Goal: Task Accomplishment & Management: Use online tool/utility

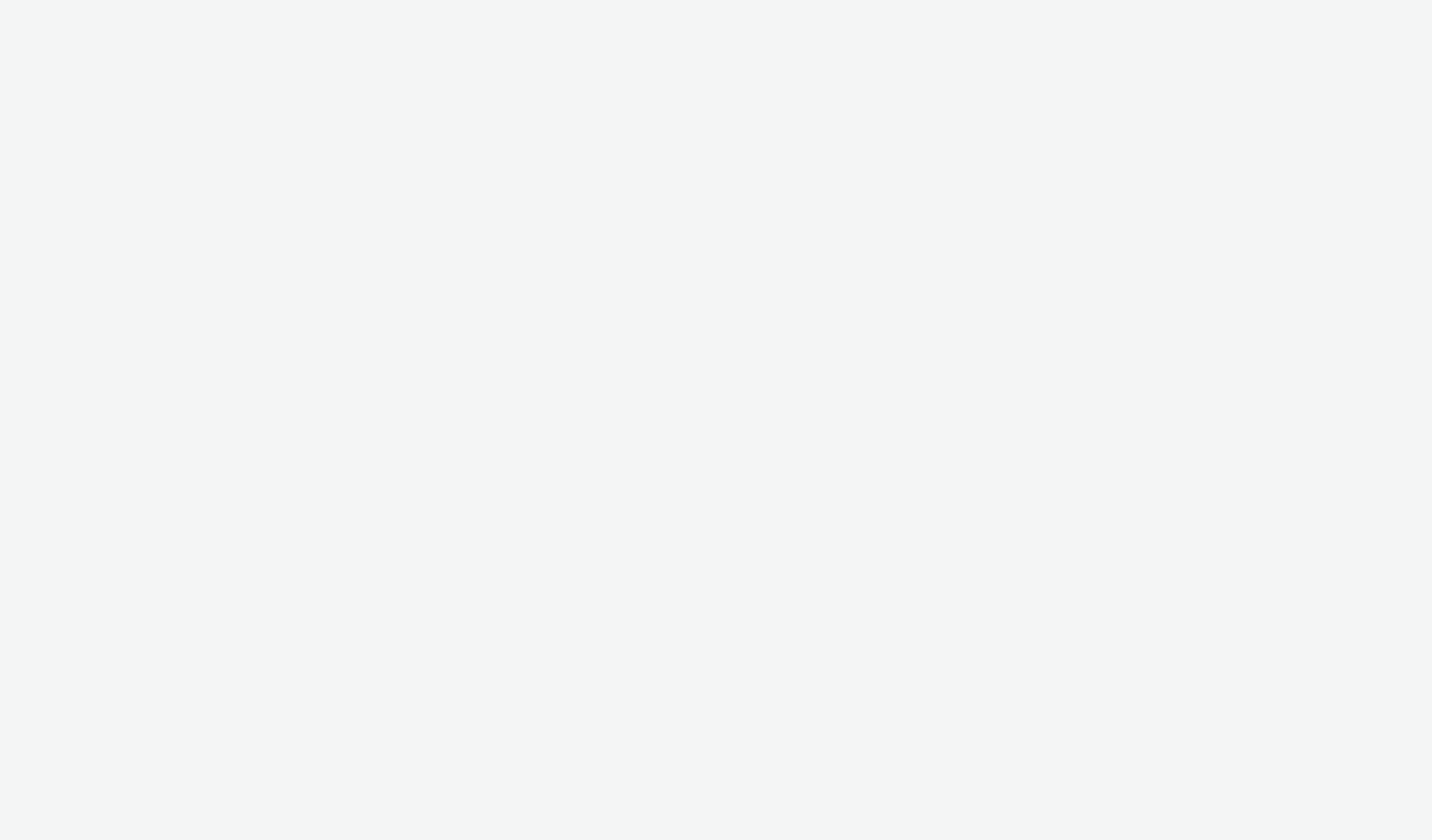
select select "2fc77e36-bb93-4aa3-9dff-dcb08e02eac6"
select select "2405a9d4-3350-4458-8d06-44f78962fa76"
select select "2fc77e36-bb93-4aa3-9dff-dcb08e02eac6"
select select "2405a9d4-3350-4458-8d06-44f78962fa76"
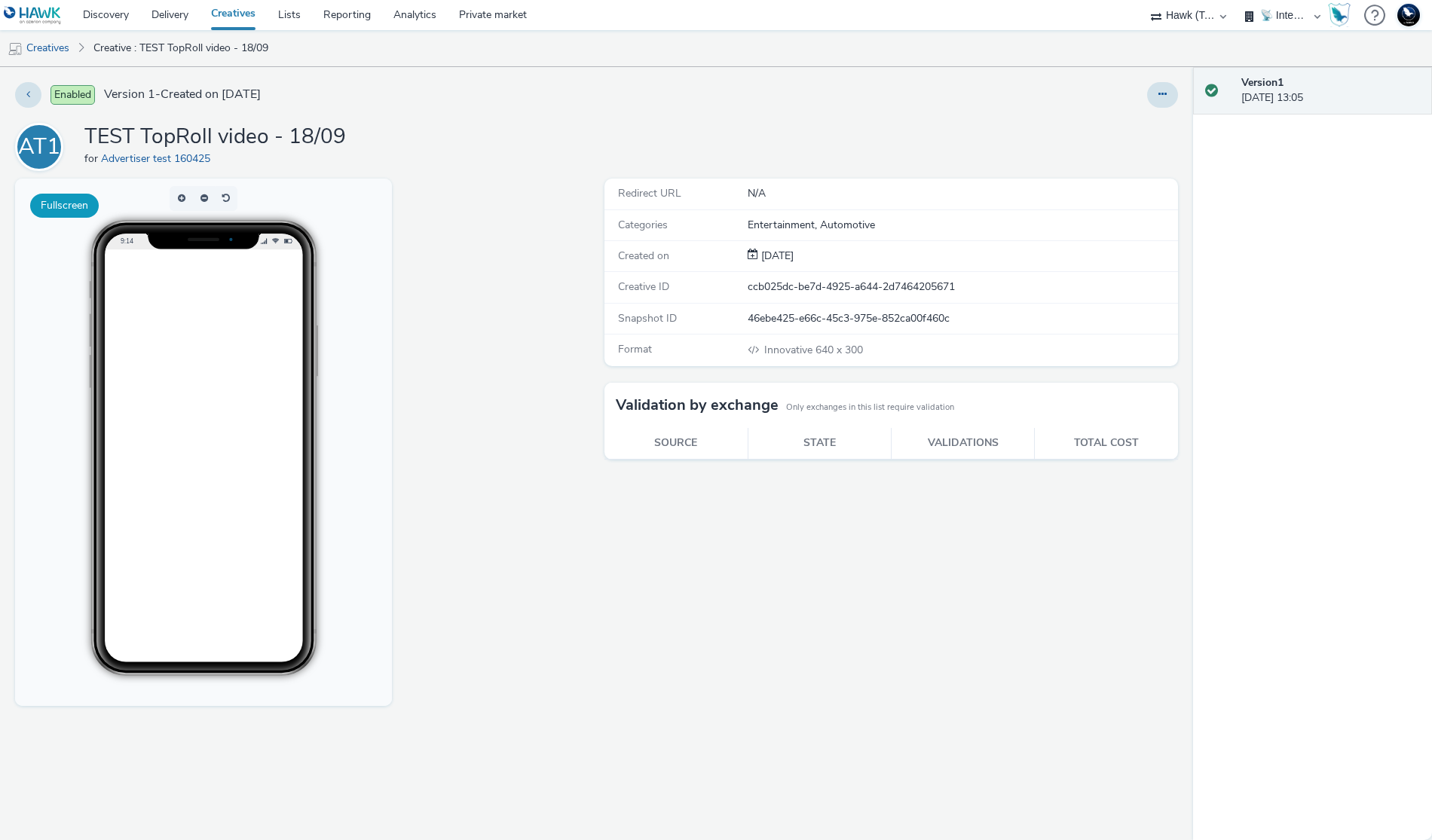
click at [89, 213] on button "Fullscreen" at bounding box center [65, 205] width 68 height 24
click at [1154, 91] on button at bounding box center [1163, 95] width 31 height 26
click at [1159, 131] on link "Edit" at bounding box center [1121, 124] width 113 height 30
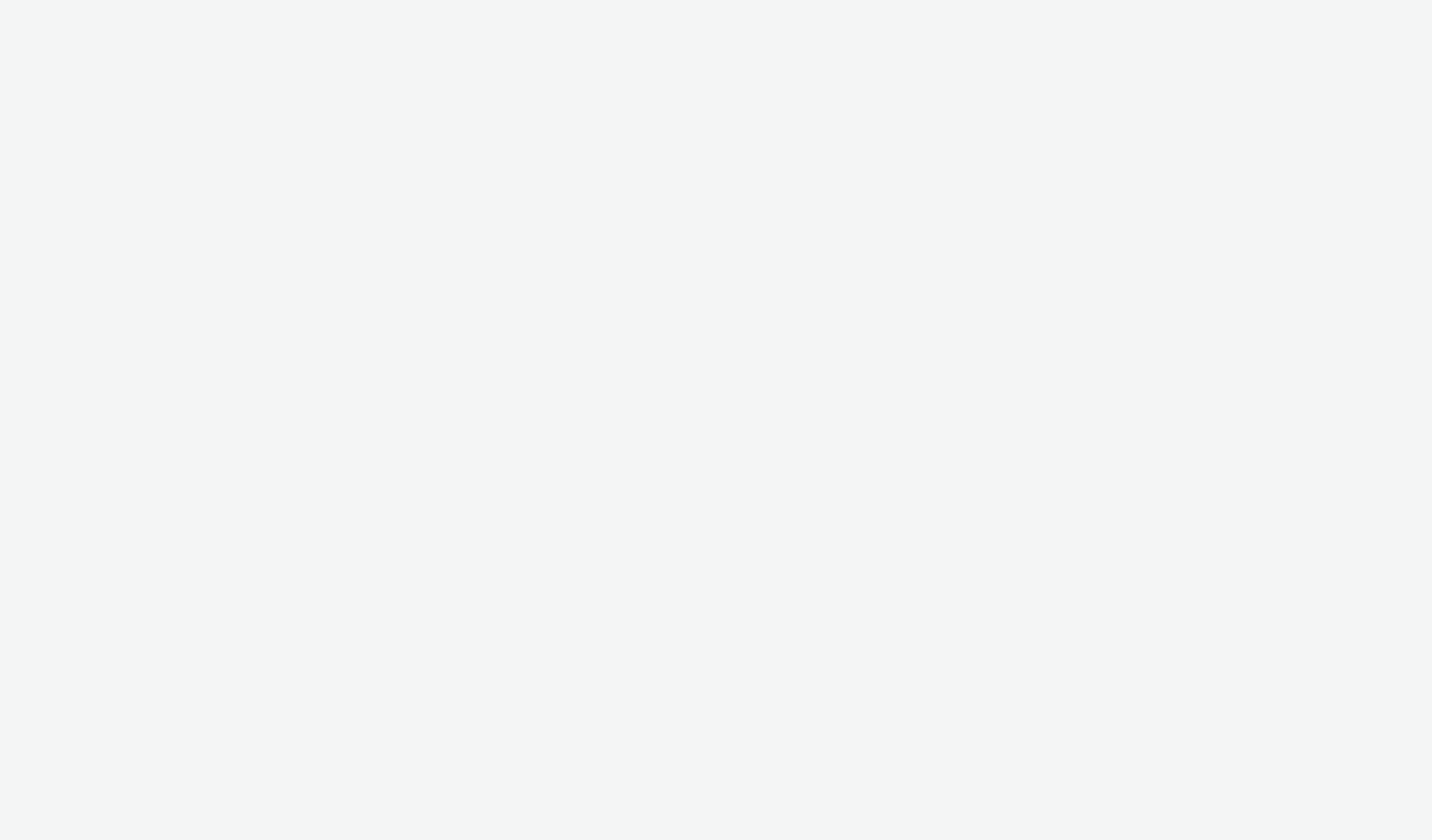
select select "2fc77e36-bb93-4aa3-9dff-dcb08e02eac6"
select select "2405a9d4-3350-4458-8d06-44f78962fa76"
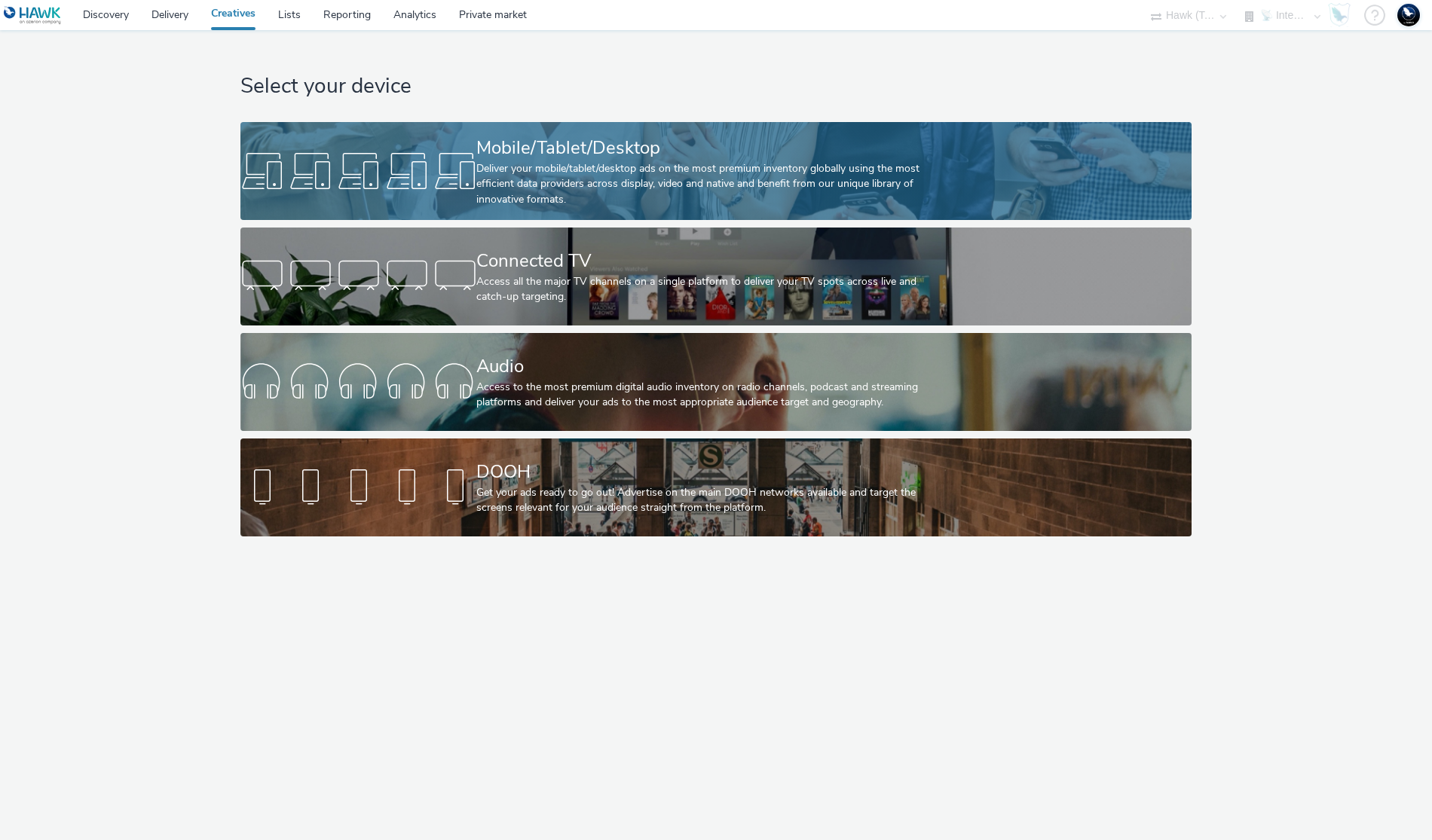
click at [610, 185] on div "Deliver your mobile/tablet/desktop ads on the most premium inventory globally u…" at bounding box center [712, 184] width 472 height 46
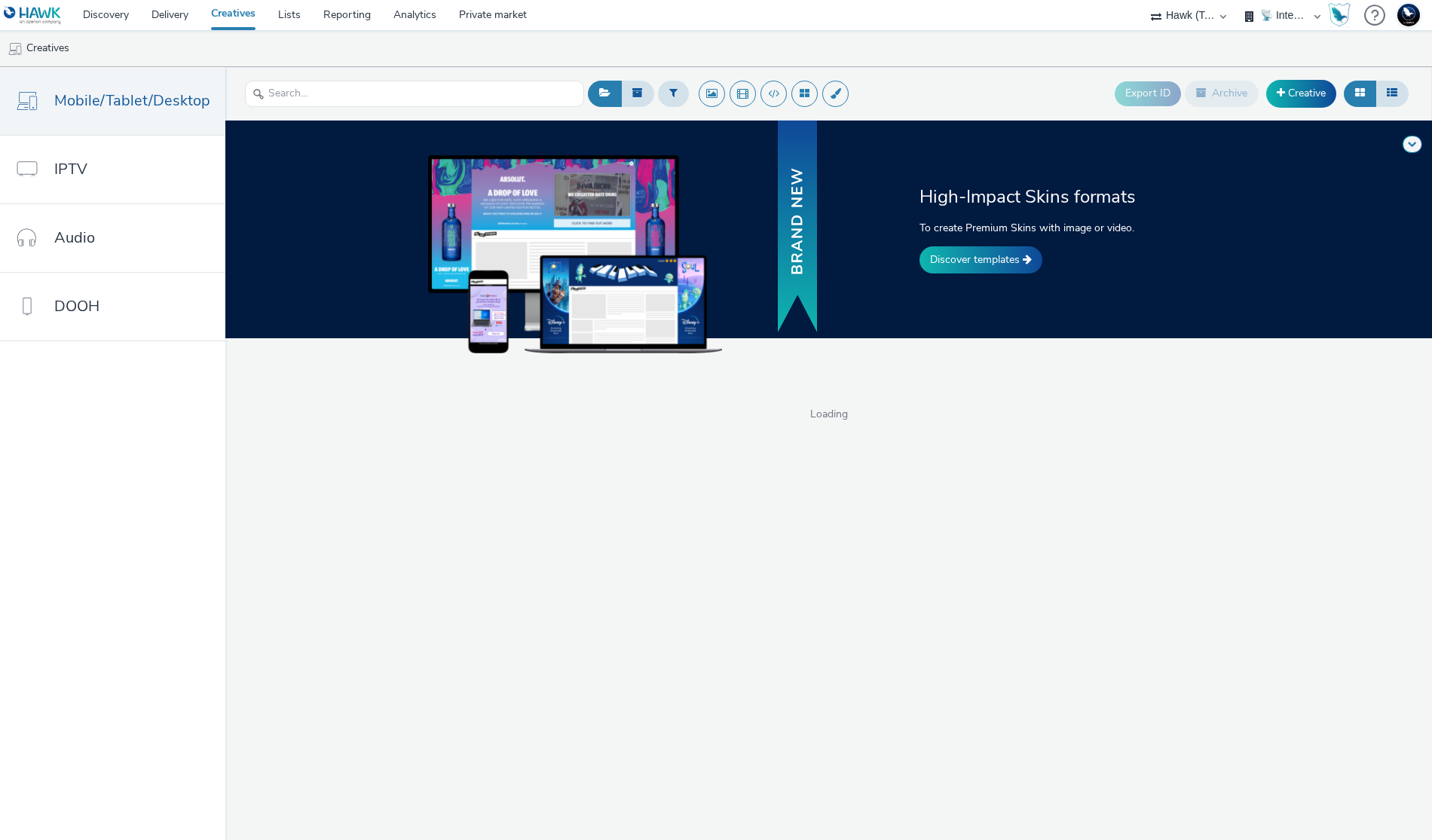
click at [923, 247] on div "High-Impact Skins formats To create Premium Skins with image or video. Discover…" at bounding box center [1066, 229] width 304 height 89
click at [953, 280] on div "High-Impact Skins formats To create Premium Skins with image or video. Discover…" at bounding box center [828, 229] width 1217 height 218
click at [986, 240] on div "High-Impact Skins formats To create Premium Skins with image or video. Discover…" at bounding box center [1066, 229] width 304 height 89
click at [984, 254] on link "Discover templates" at bounding box center [981, 260] width 123 height 27
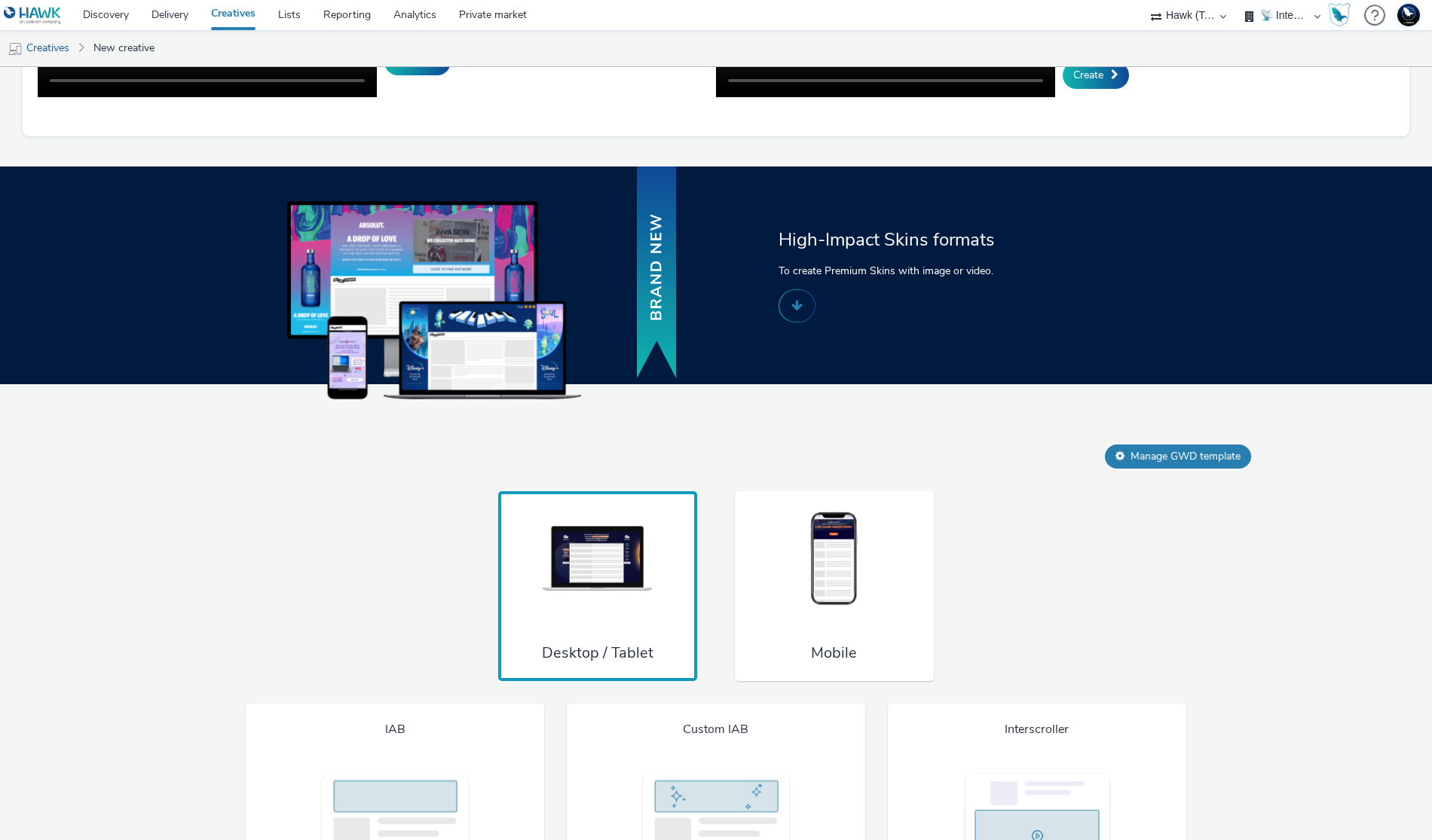
scroll to position [656, 0]
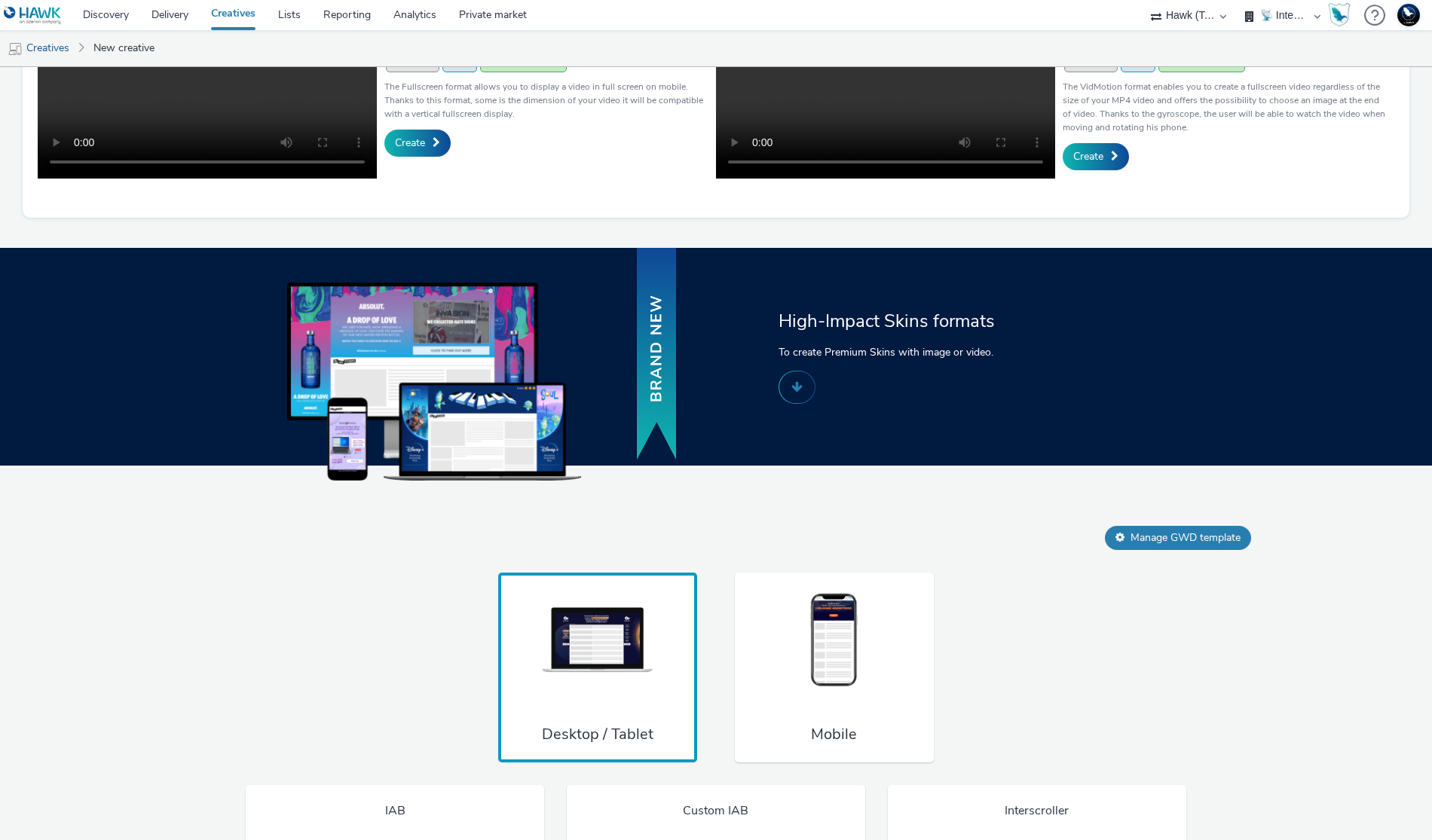
click at [834, 550] on div "Manage GWD template" at bounding box center [684, 537] width 1131 height 24
click at [833, 664] on img at bounding box center [834, 641] width 113 height 100
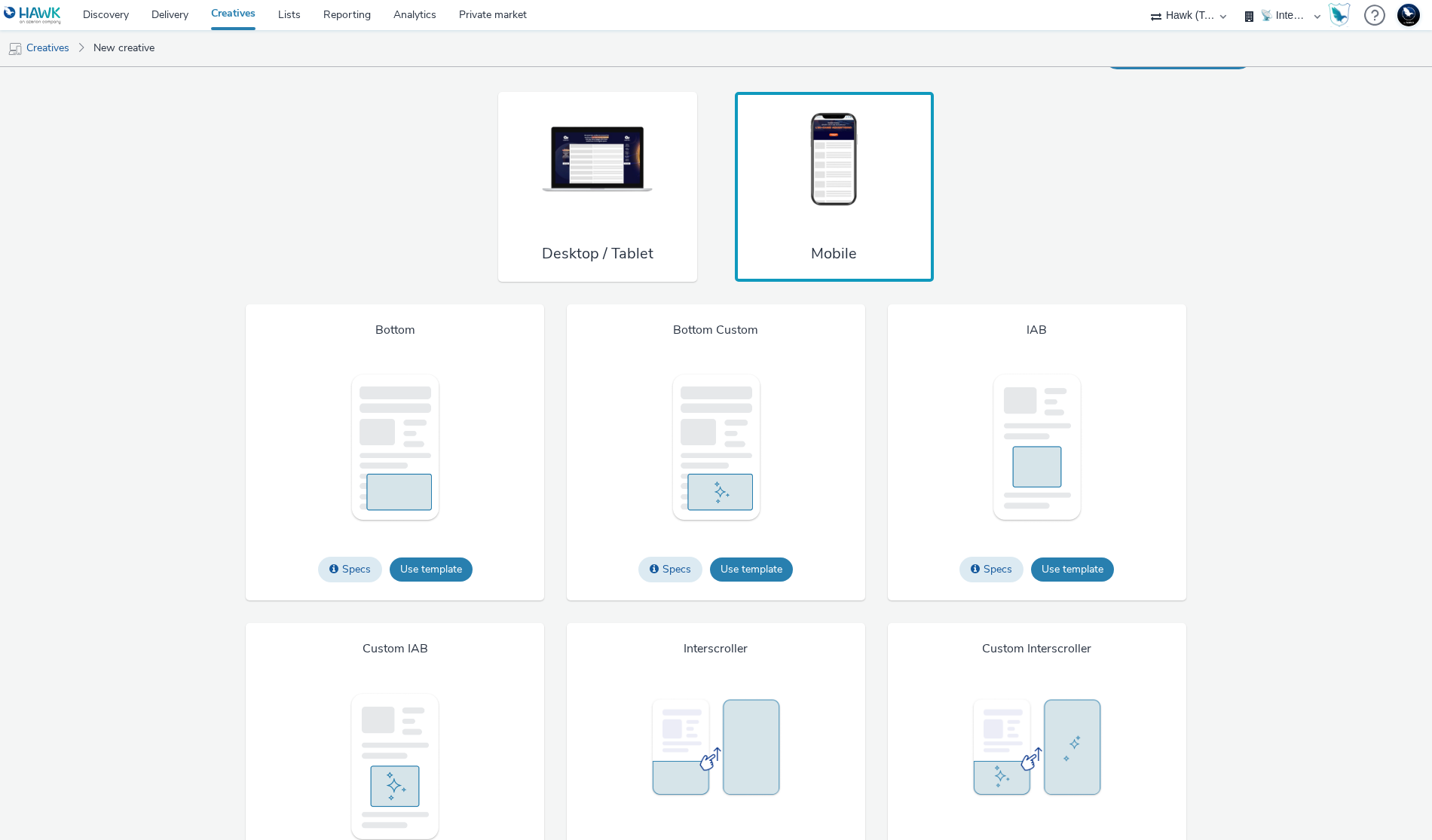
scroll to position [1053, 0]
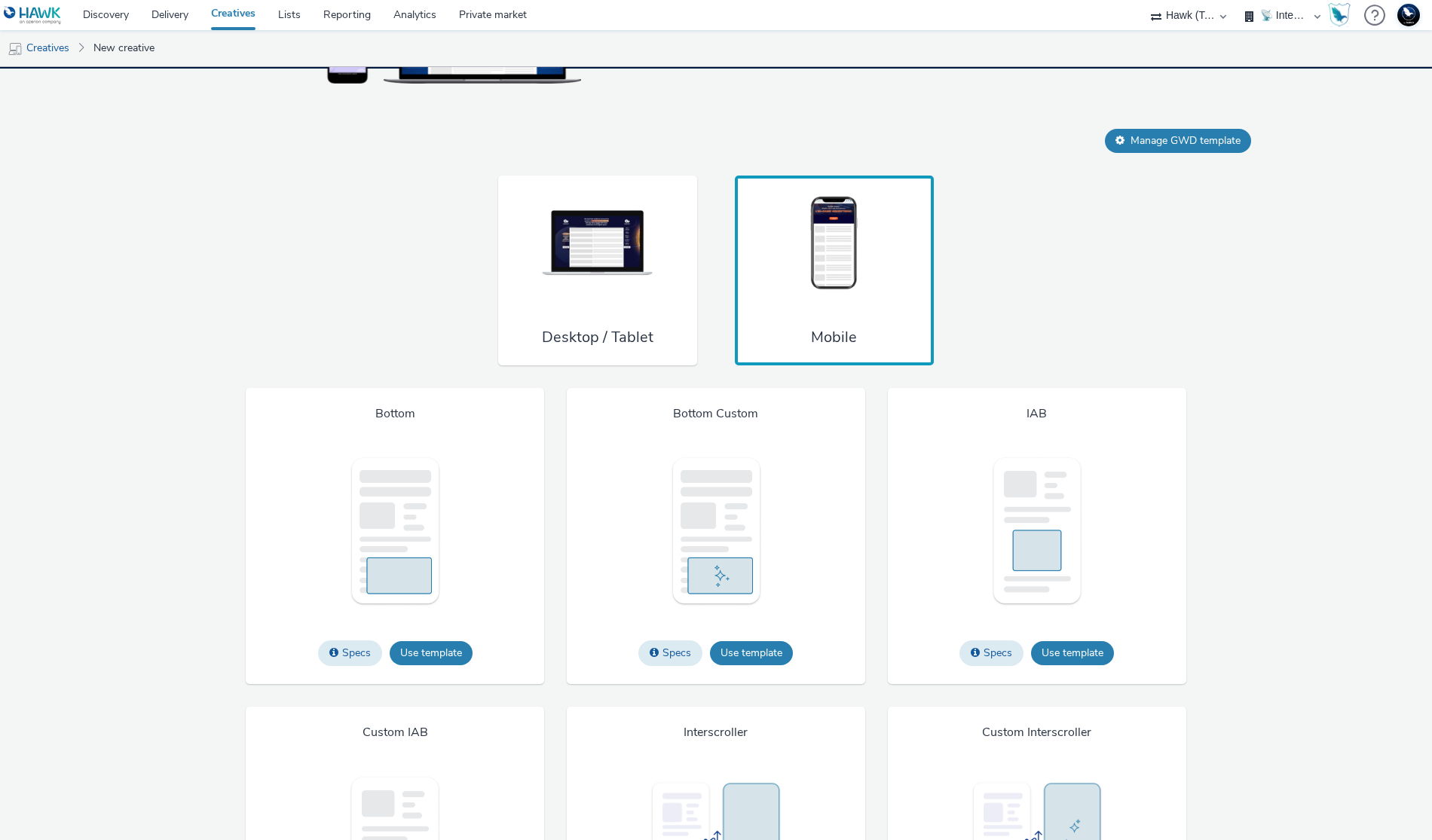
click at [576, 429] on div "Bottom Custom Specs Use template File types jpg png gif Max file size 4 MB" at bounding box center [716, 537] width 299 height 297
click at [600, 348] on h3 "Desktop / Tablet" at bounding box center [597, 337] width 111 height 20
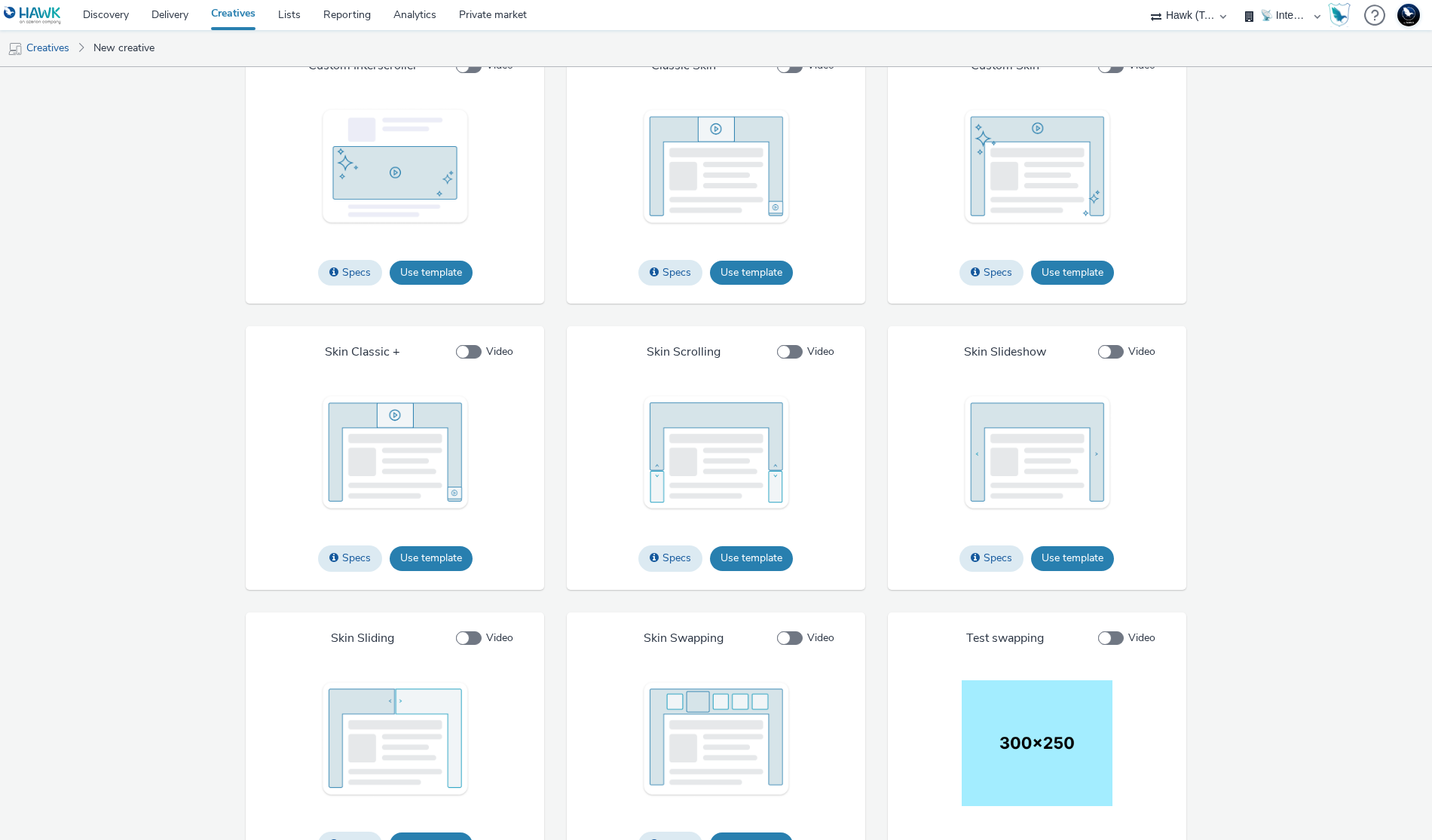
scroll to position [1771, 0]
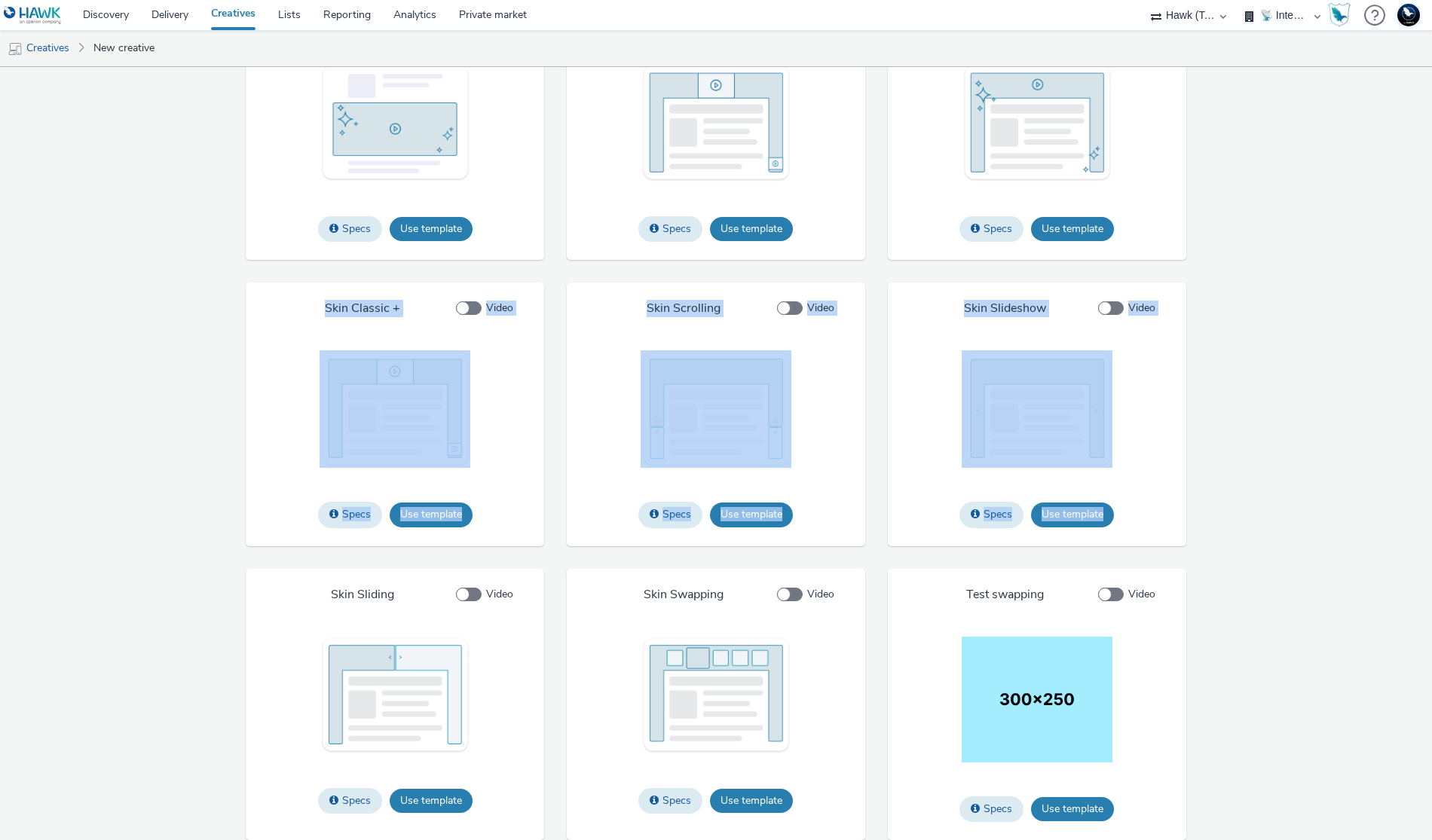
drag, startPoint x: 201, startPoint y: 284, endPoint x: 1211, endPoint y: 524, distance: 1038.1
click at [1211, 524] on div "IAB Specs Use template File types jpg png gif Max file size 4 MB Custom IAB Spe…" at bounding box center [716, 275] width 1193 height 1130
click at [1206, 497] on div "IAB Specs Use template File types jpg png gif Max file size 4 MB Custom IAB Spe…" at bounding box center [716, 275] width 1193 height 1130
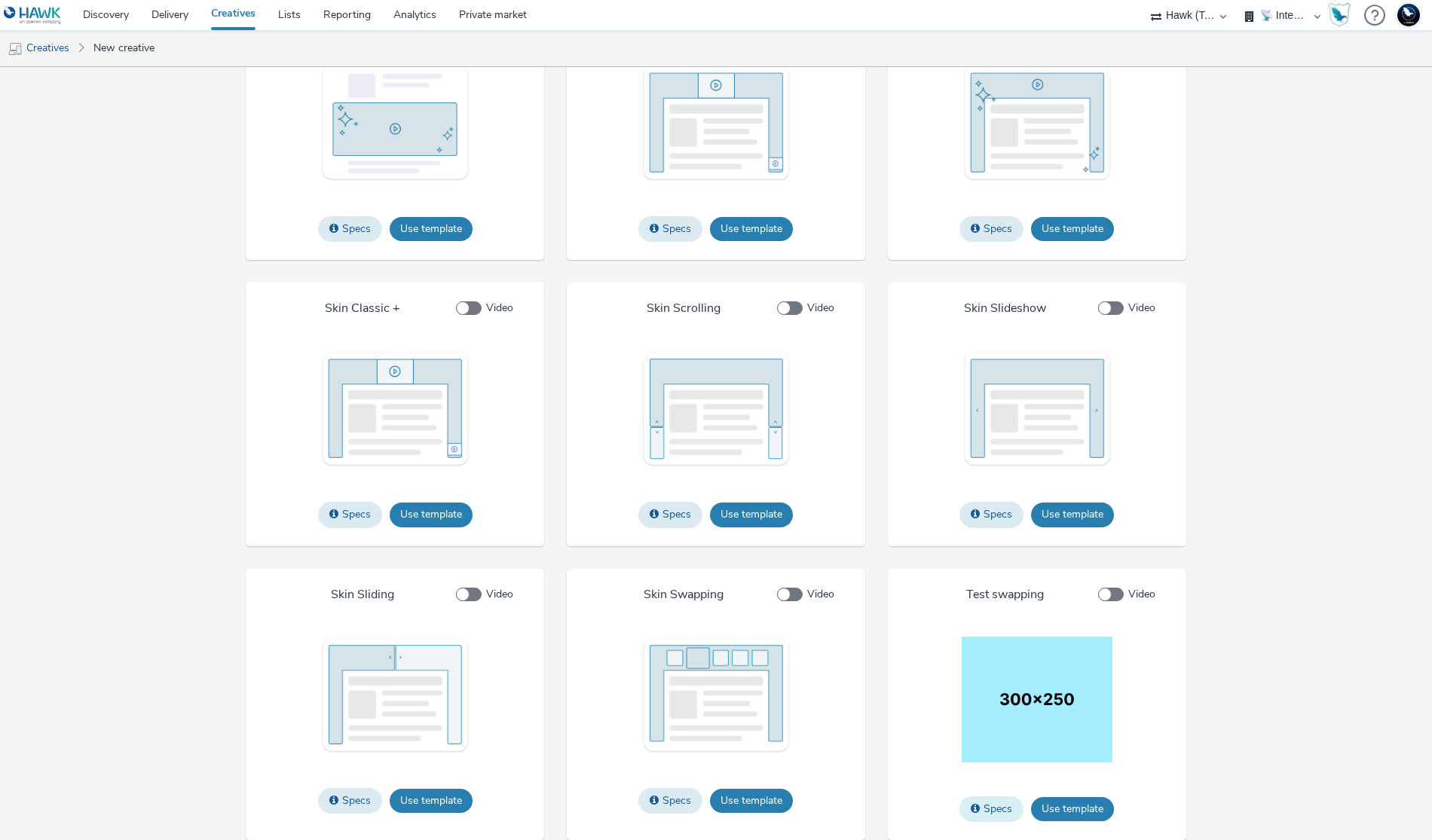
click at [970, 801] on button "Specs" at bounding box center [991, 809] width 64 height 26
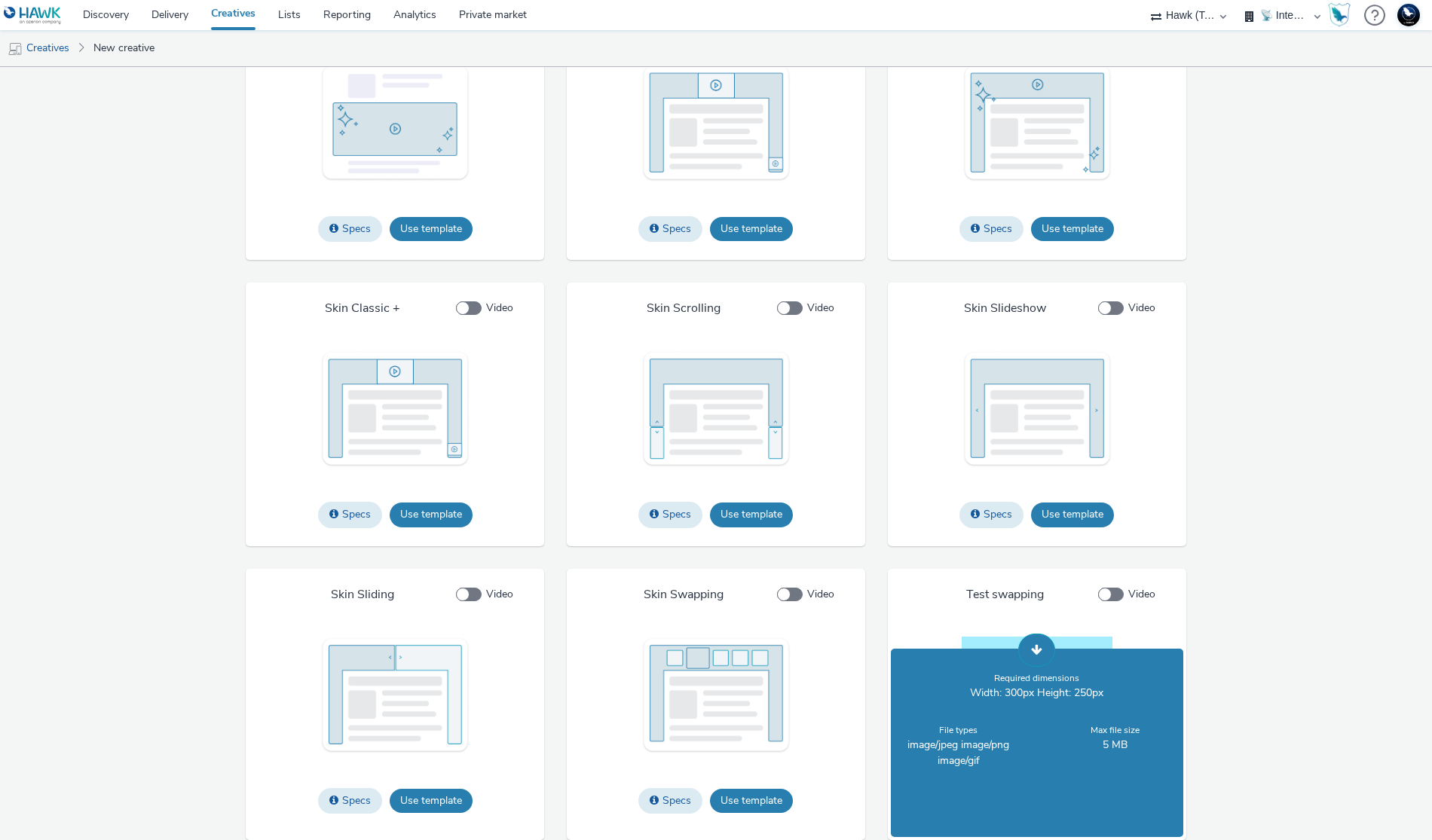
click at [1031, 650] on span at bounding box center [1036, 649] width 12 height 12
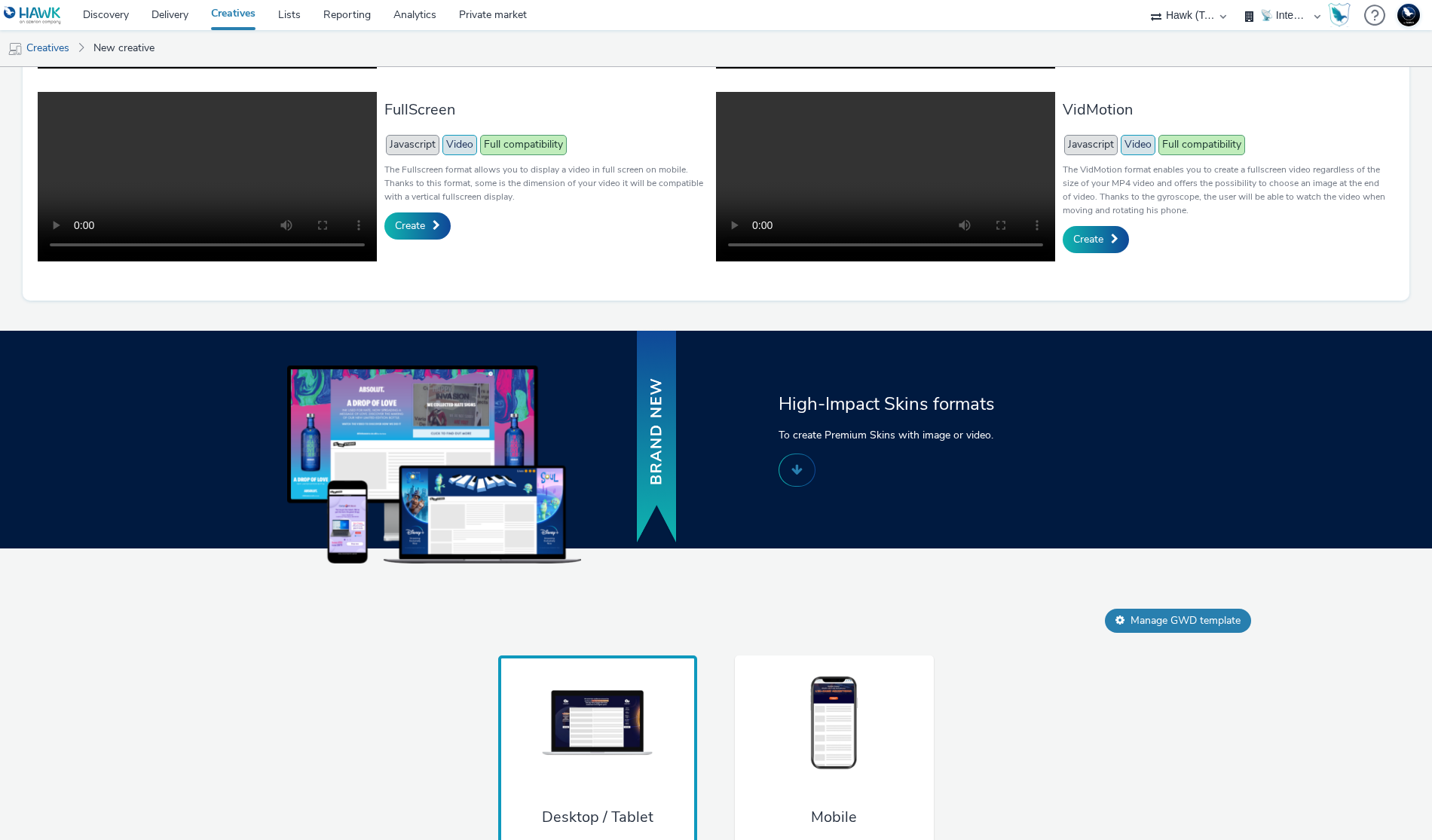
scroll to position [621, 0]
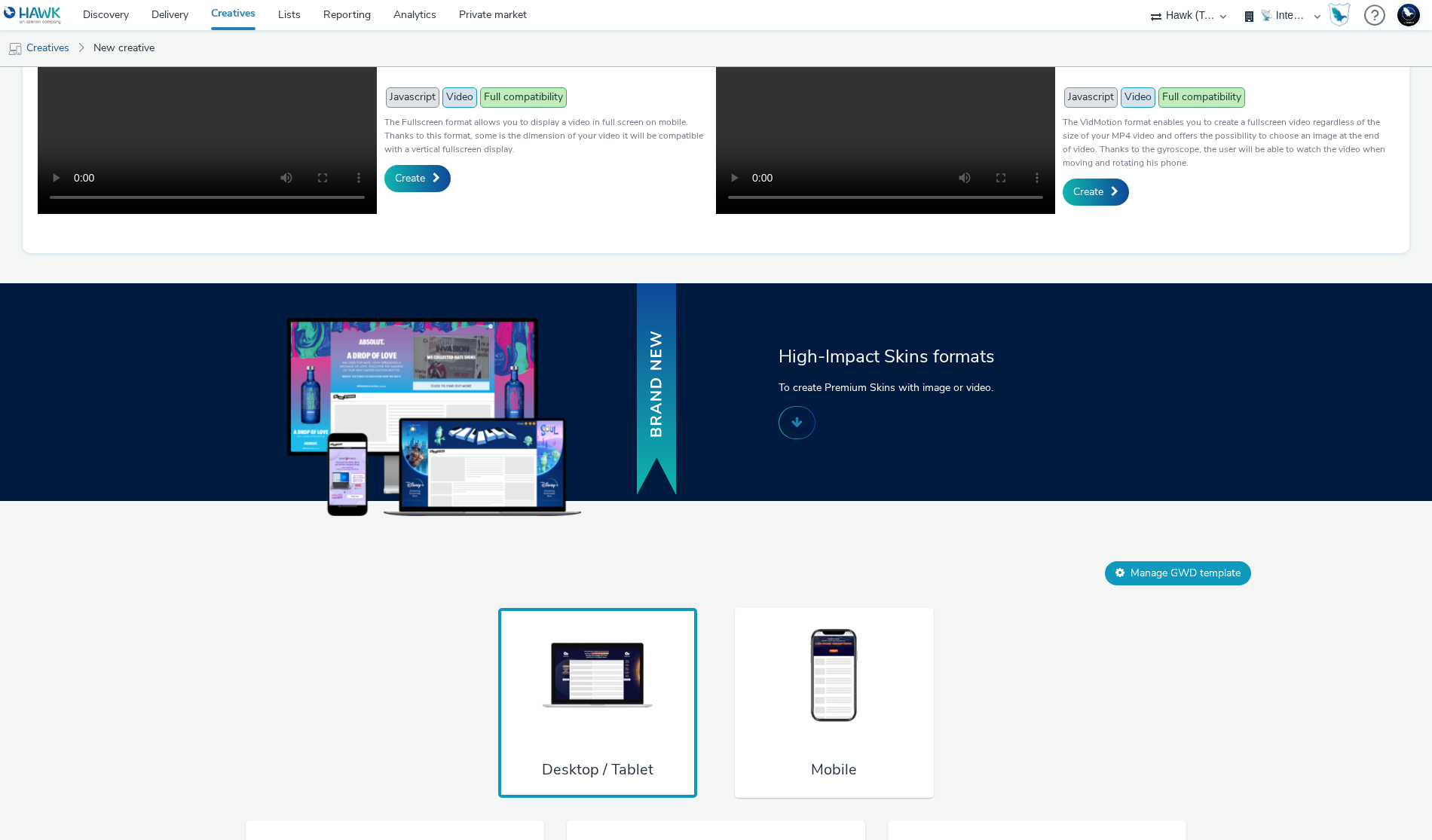
click at [1157, 586] on button "Manage GWD template" at bounding box center [1178, 573] width 146 height 24
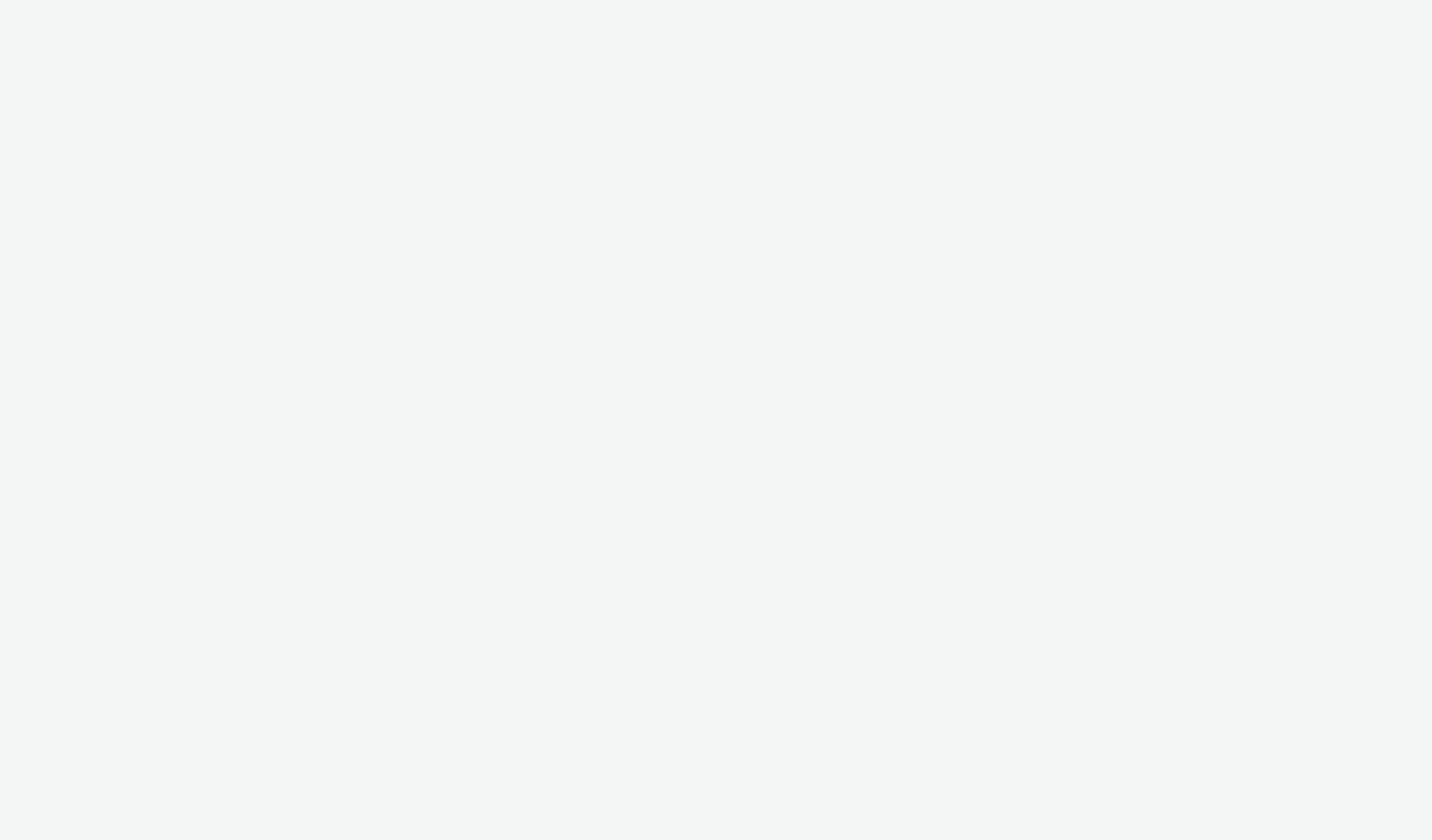
select select "2fc77e36-bb93-4aa3-9dff-dcb08e02eac6"
select select "2405a9d4-3350-4458-8d06-44f78962fa76"
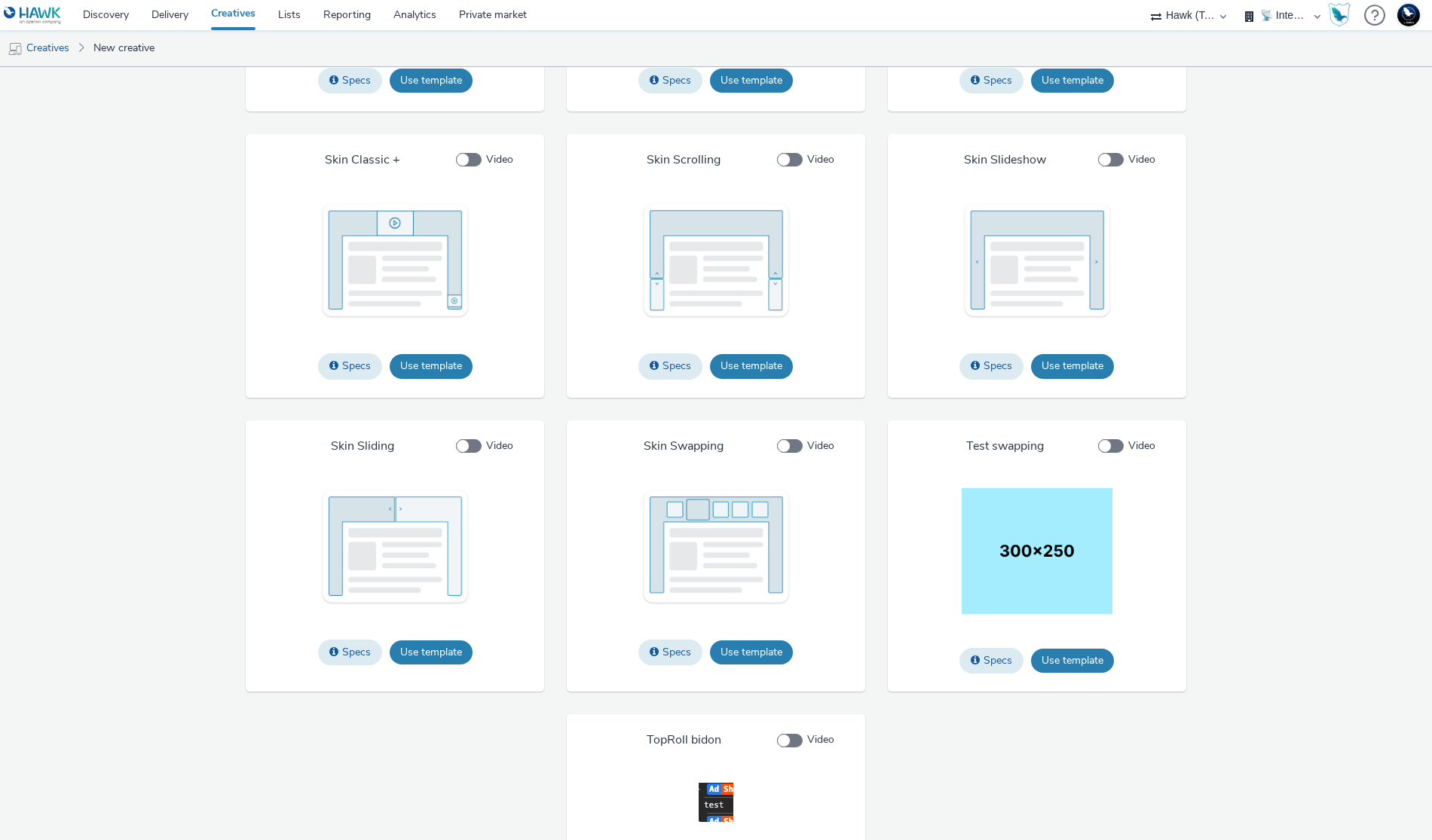
scroll to position [1979, 0]
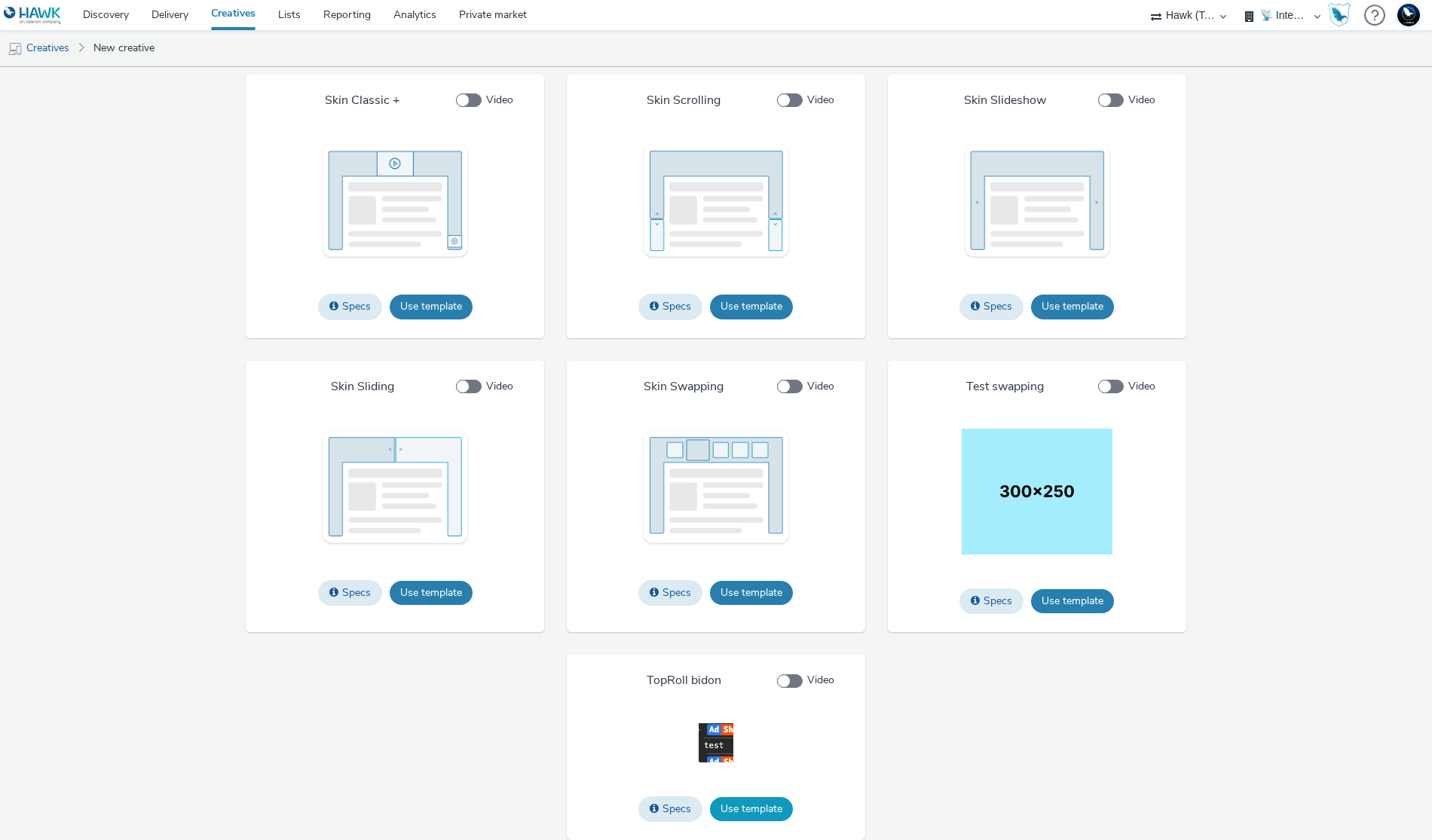
click at [767, 817] on button "Use template" at bounding box center [751, 809] width 83 height 24
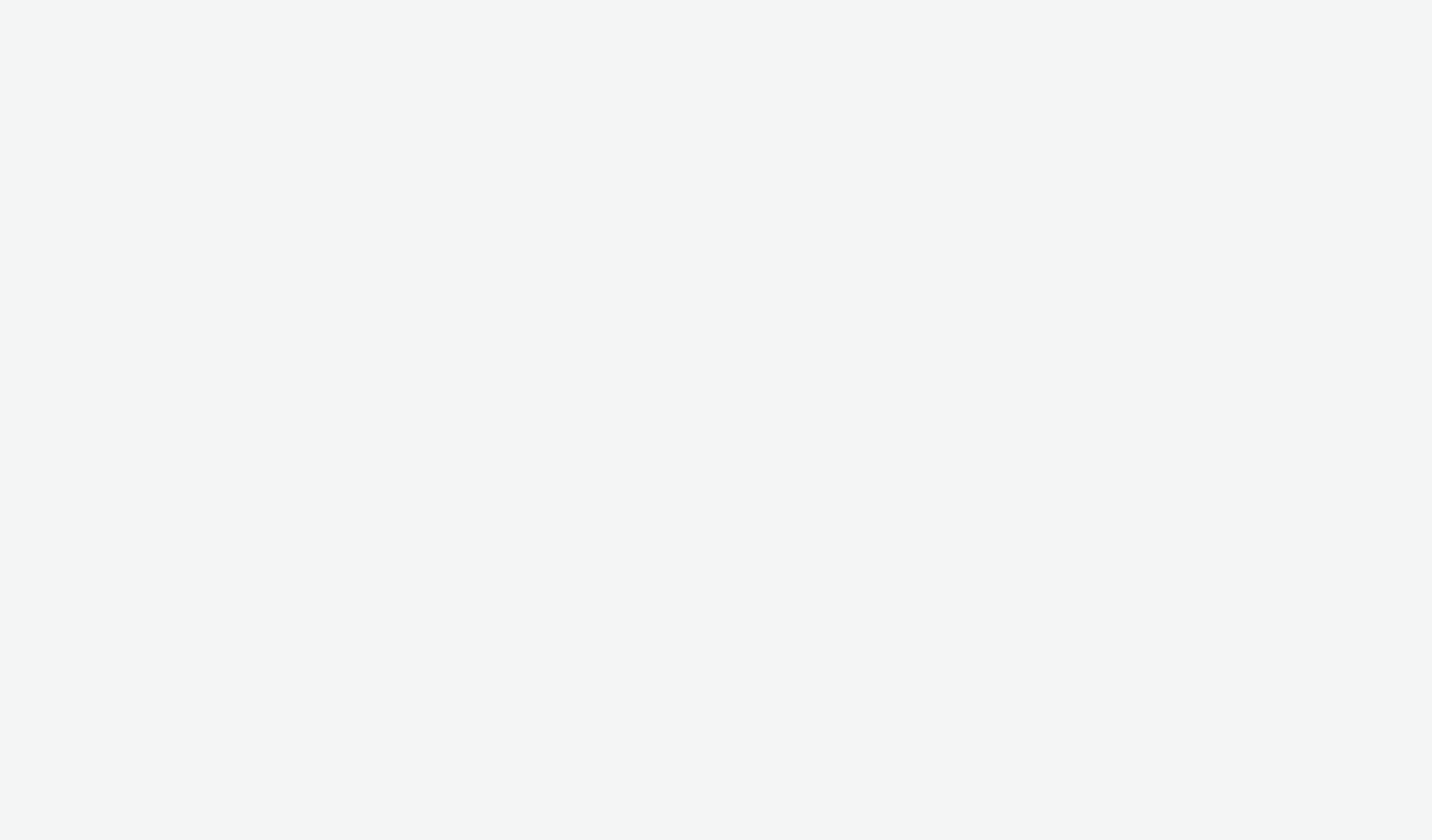
select select "2fc77e36-bb93-4aa3-9dff-dcb08e02eac6"
select select "2405a9d4-3350-4458-8d06-44f78962fa76"
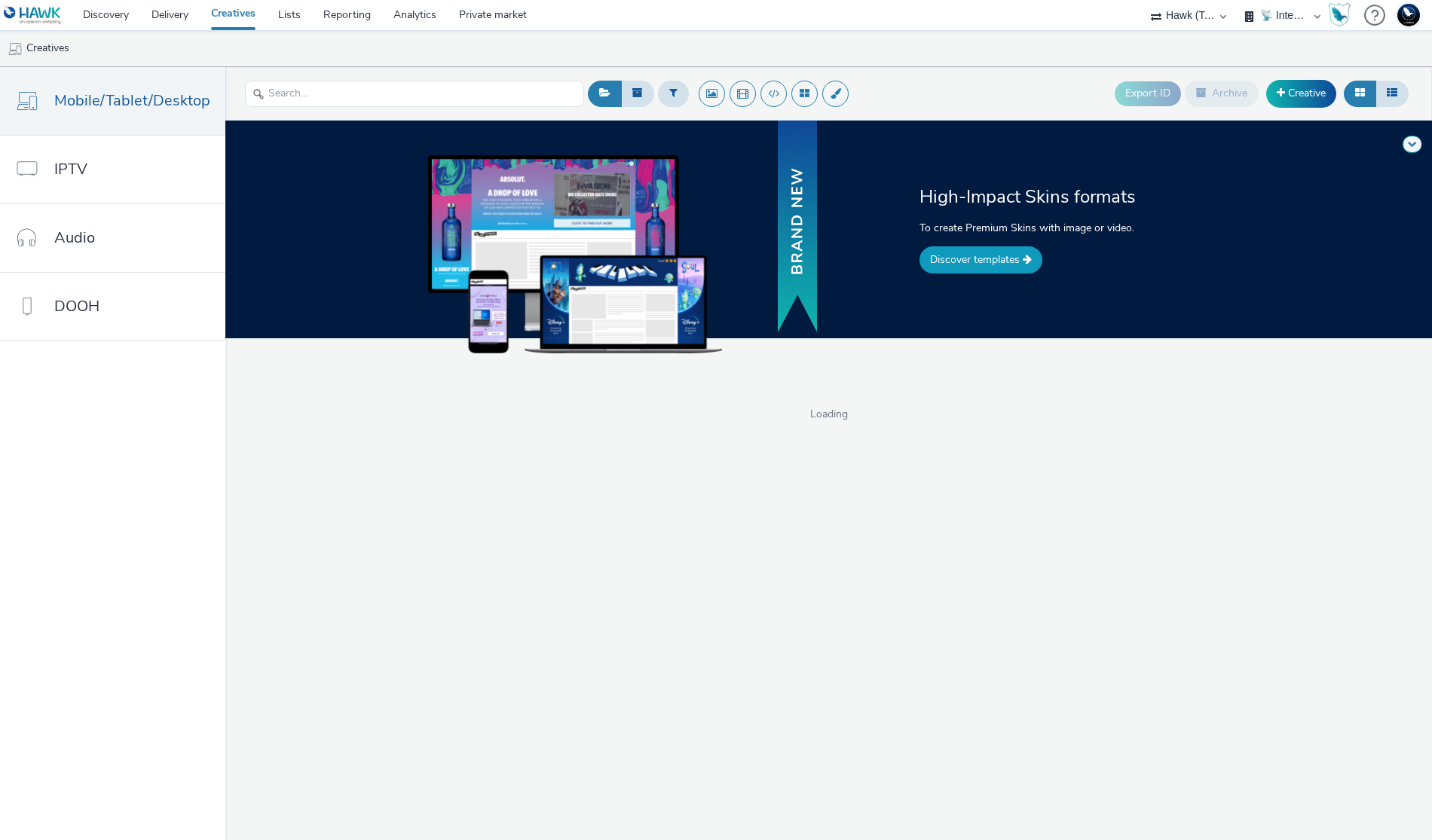
click at [1000, 260] on link "Discover templates" at bounding box center [981, 260] width 123 height 27
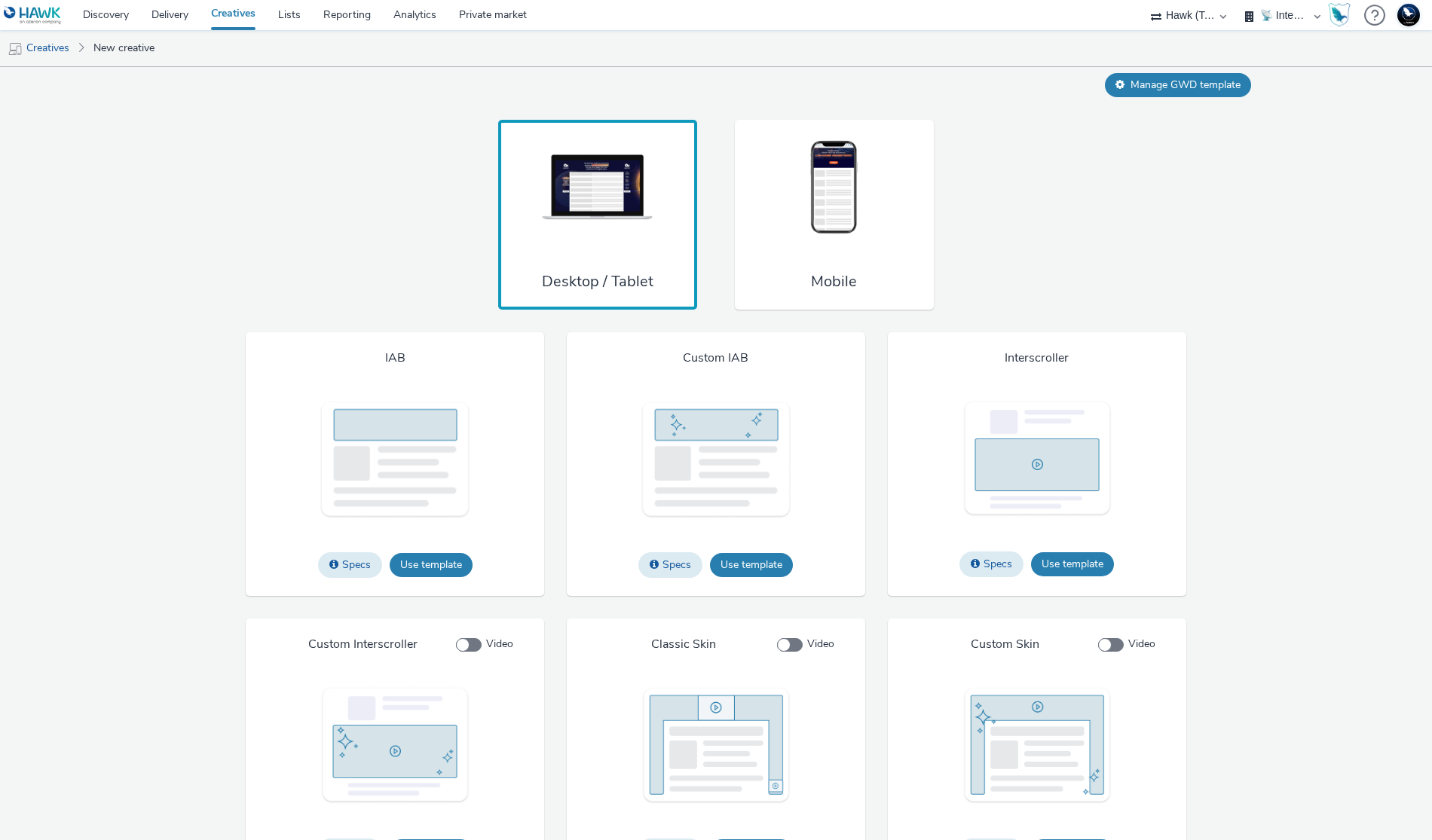
scroll to position [1099, 0]
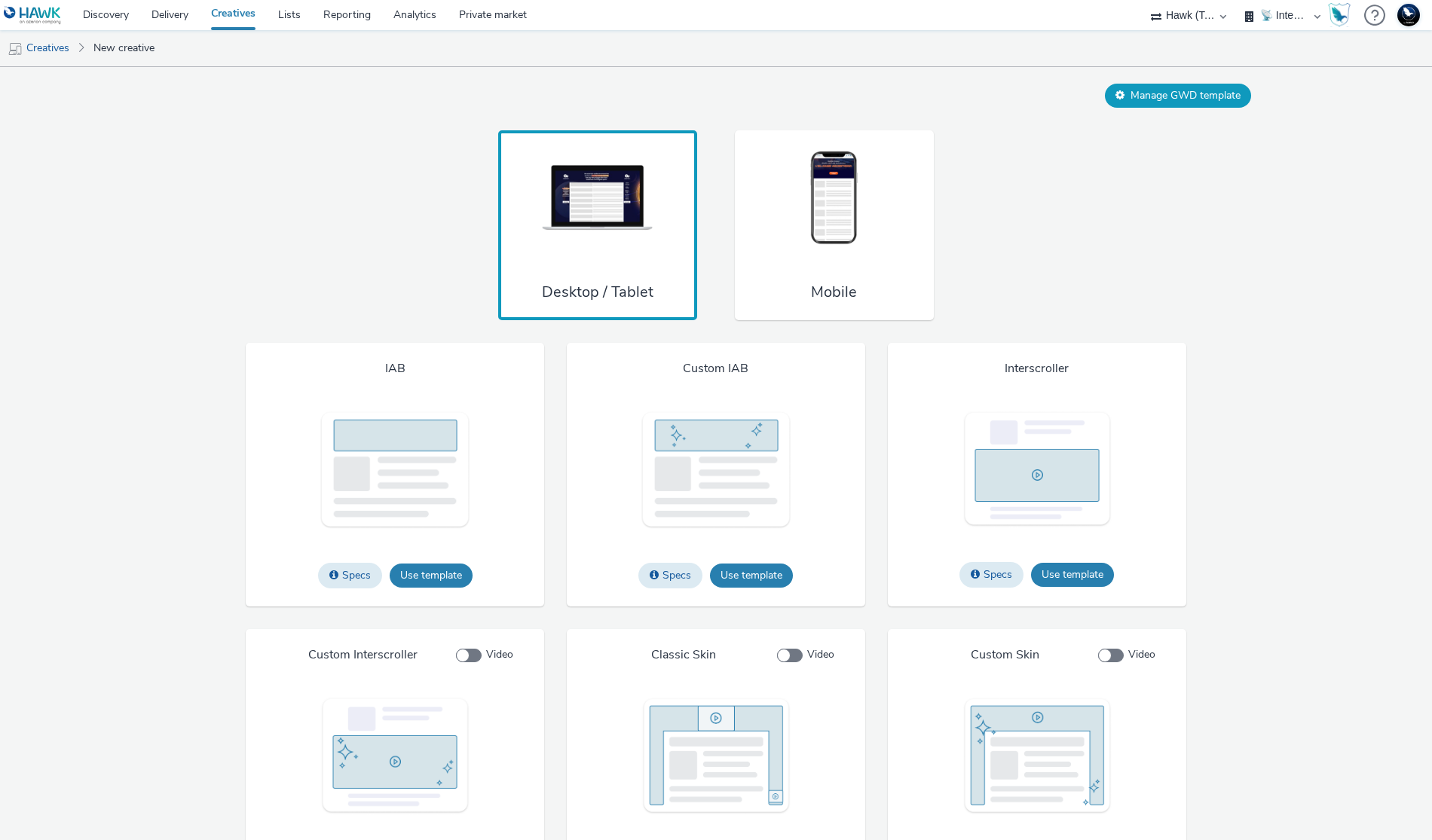
click at [1203, 108] on button "Manage GWD template" at bounding box center [1178, 96] width 146 height 24
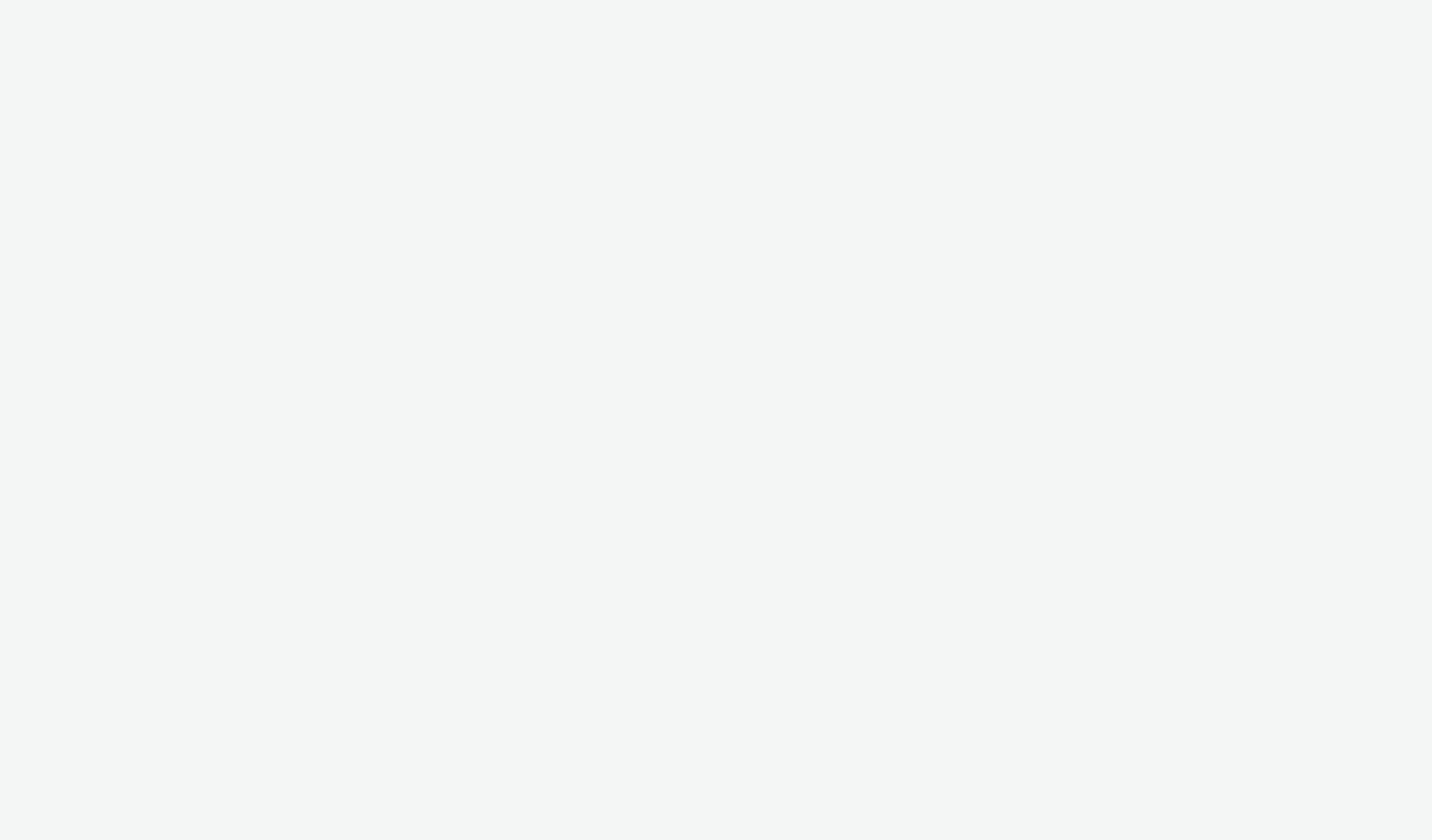
select select "2fc77e36-bb93-4aa3-9dff-dcb08e02eac6"
select select "2405a9d4-3350-4458-8d06-44f78962fa76"
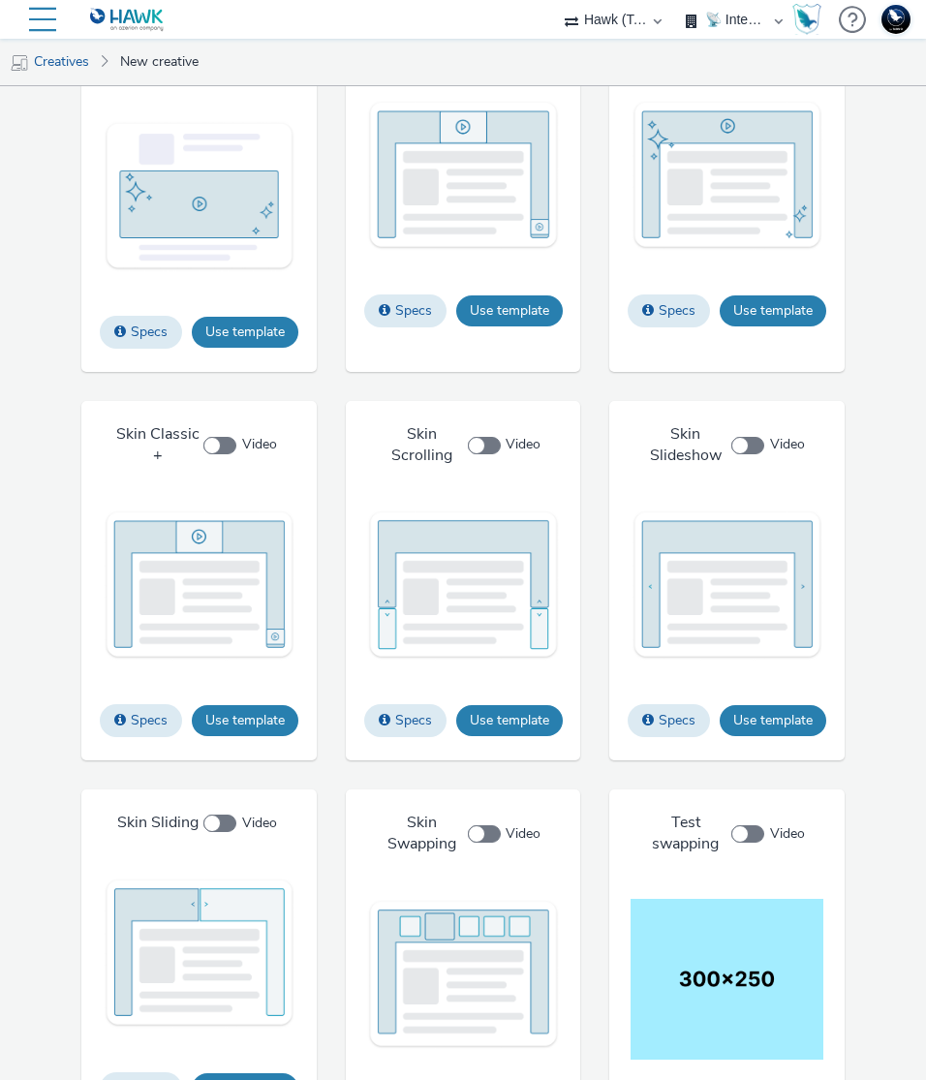
scroll to position [2795, 0]
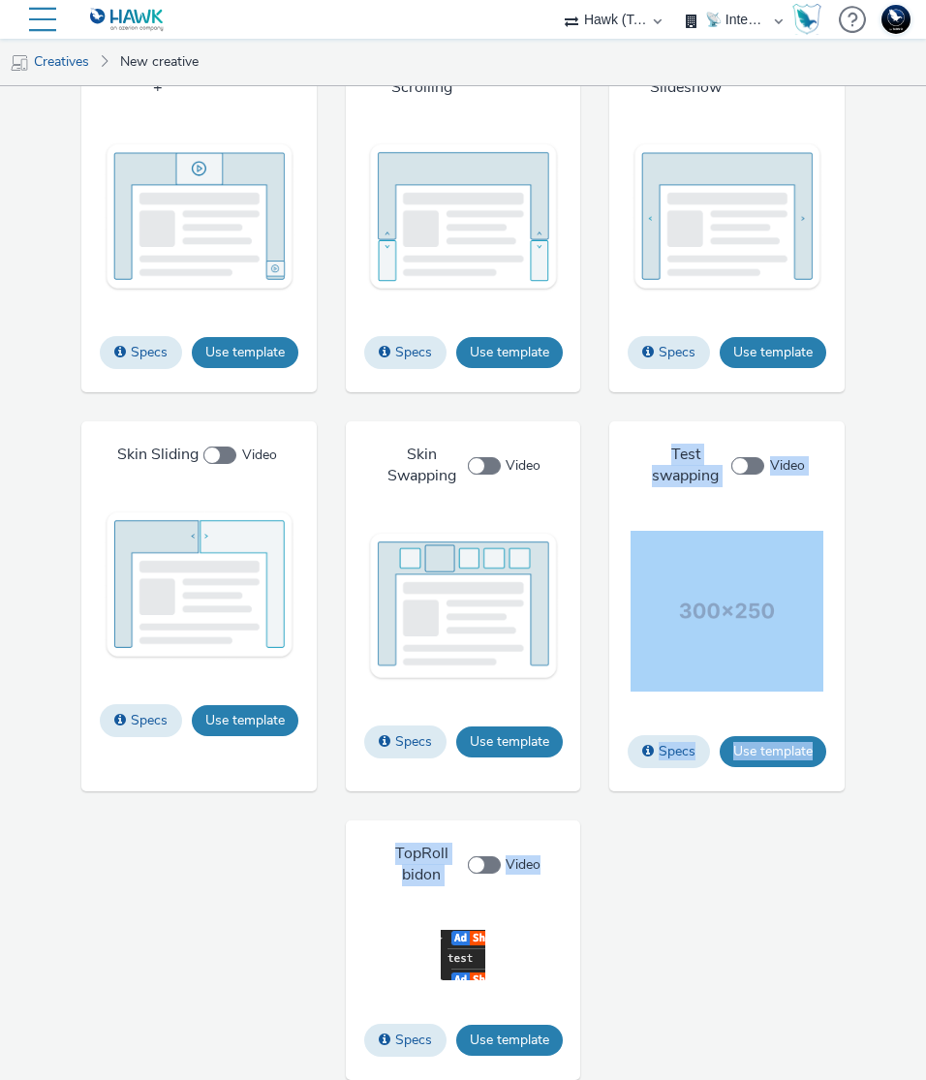
drag, startPoint x: 606, startPoint y: 940, endPoint x: 468, endPoint y: 776, distance: 214.5
click at [468, 776] on div "IAB Specs Use template File types jpg png gif Max file size 4 MB Custom IAB Spe…" at bounding box center [463, 177] width 940 height 1804
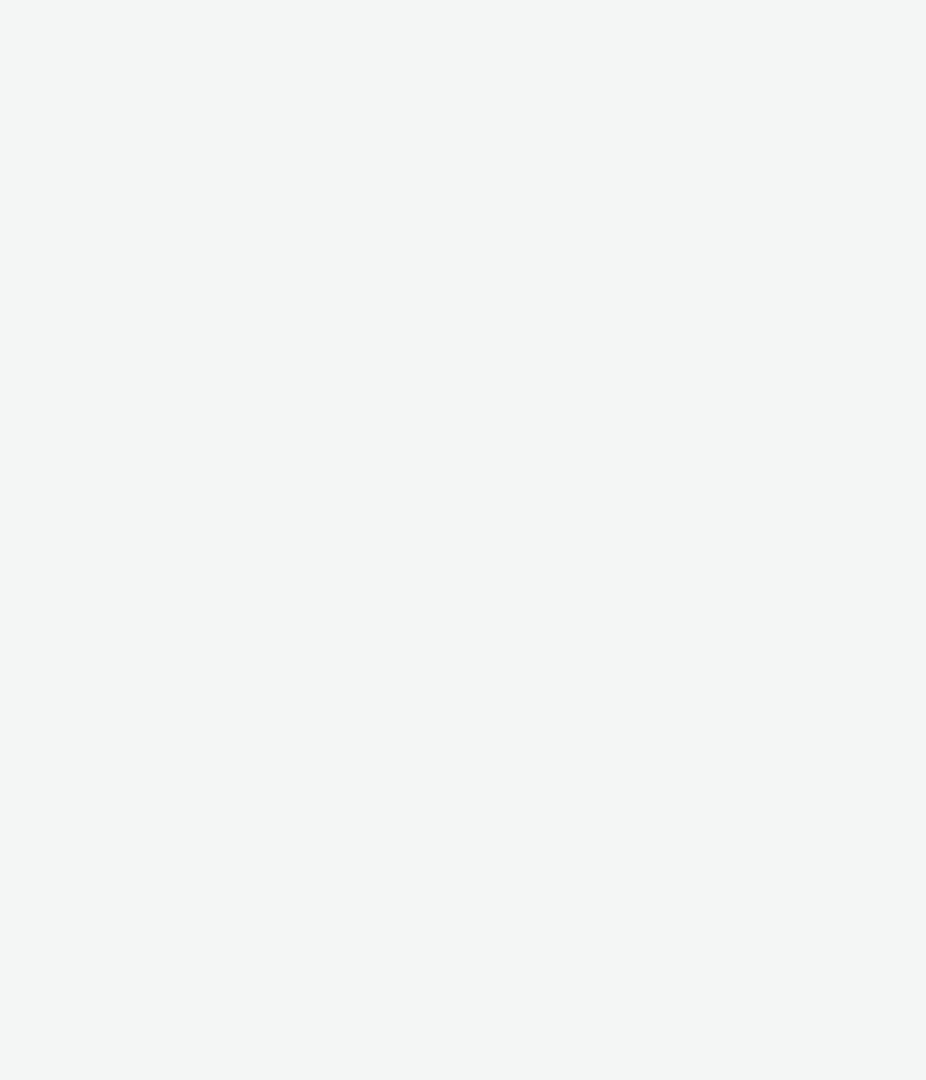
select select "2fc77e36-bb93-4aa3-9dff-dcb08e02eac6"
select select "2405a9d4-3350-4458-8d06-44f78962fa76"
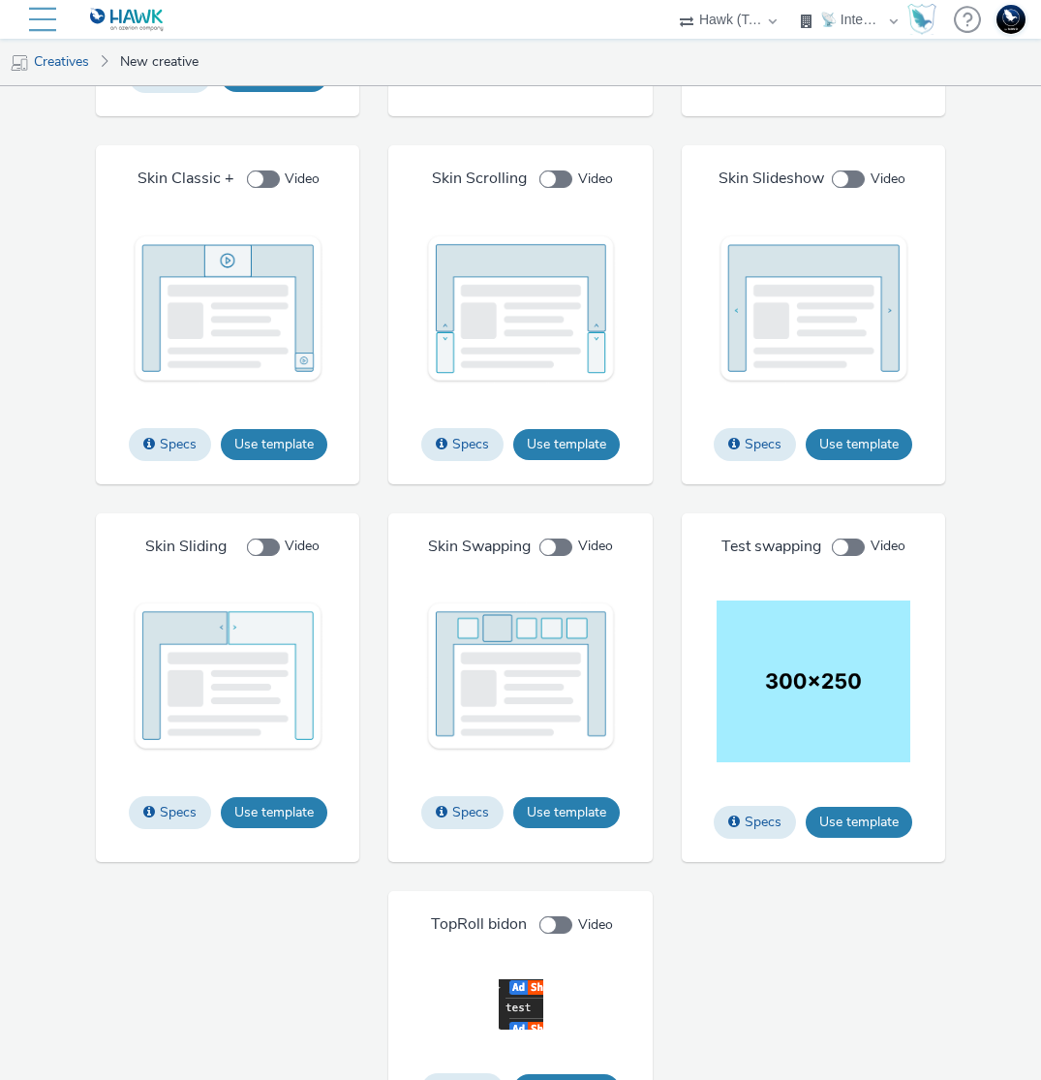
scroll to position [2619, 0]
